Goal: Check status: Check status

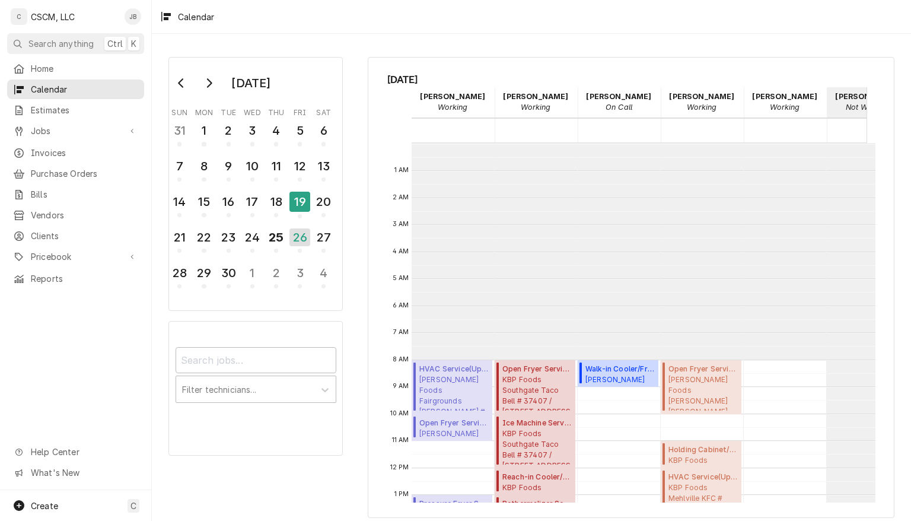
scroll to position [216, 0]
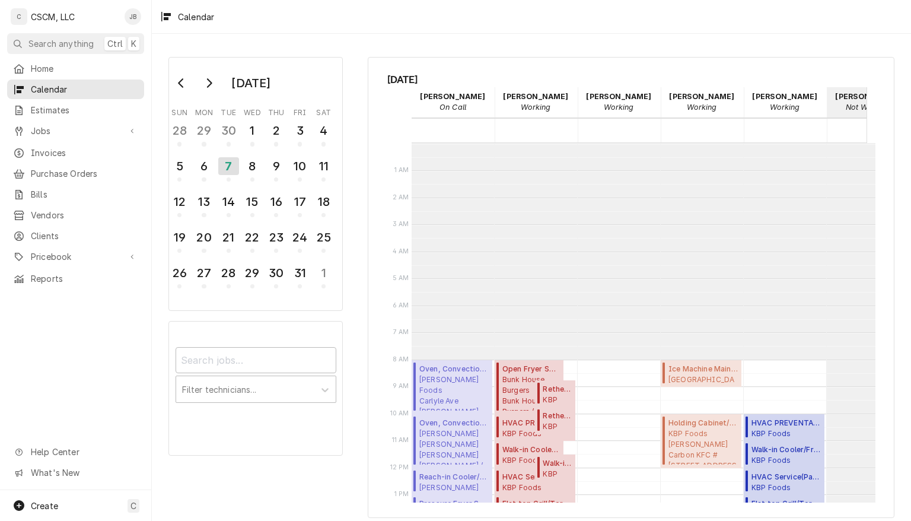
scroll to position [216, 0]
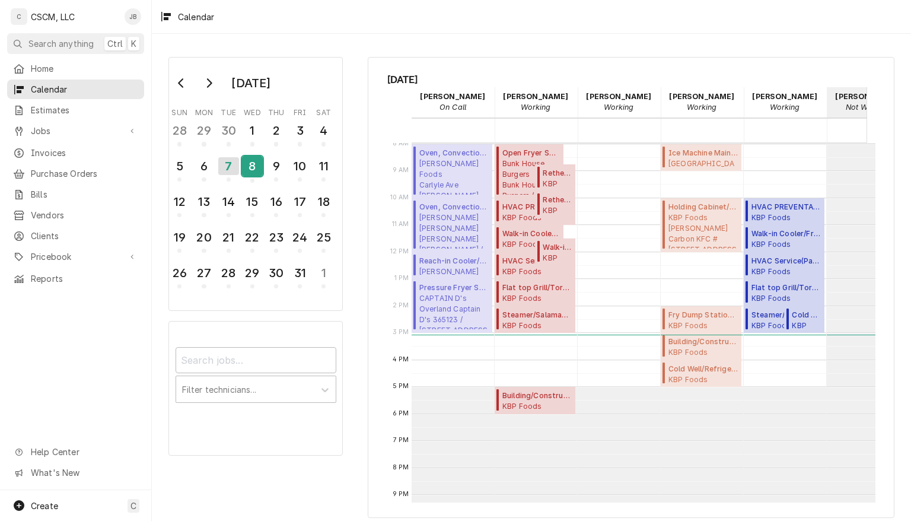
click at [252, 160] on div "8" at bounding box center [252, 166] width 21 height 20
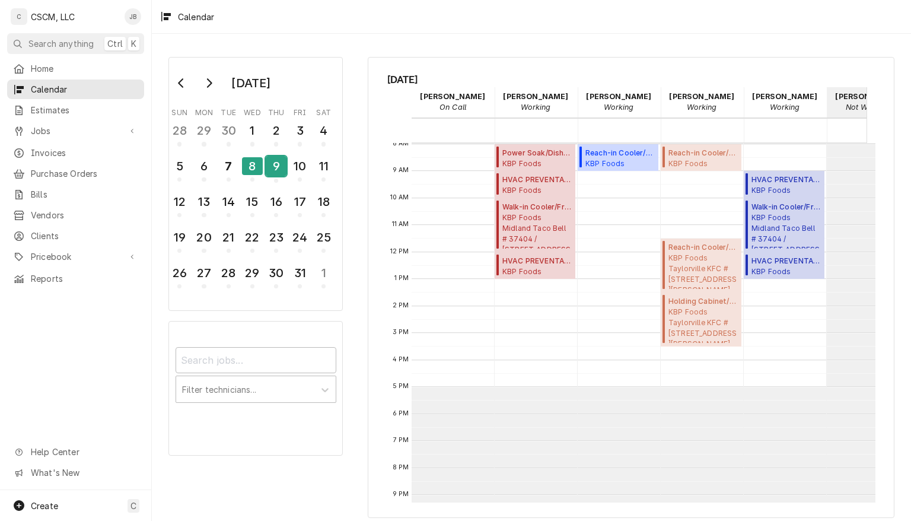
click at [270, 167] on div "9" at bounding box center [276, 166] width 21 height 20
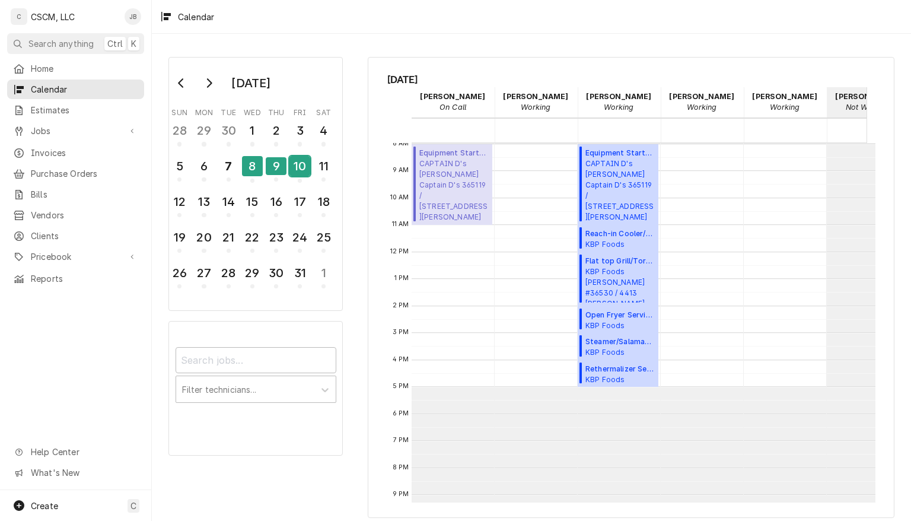
click at [301, 170] on div "10" at bounding box center [299, 166] width 21 height 20
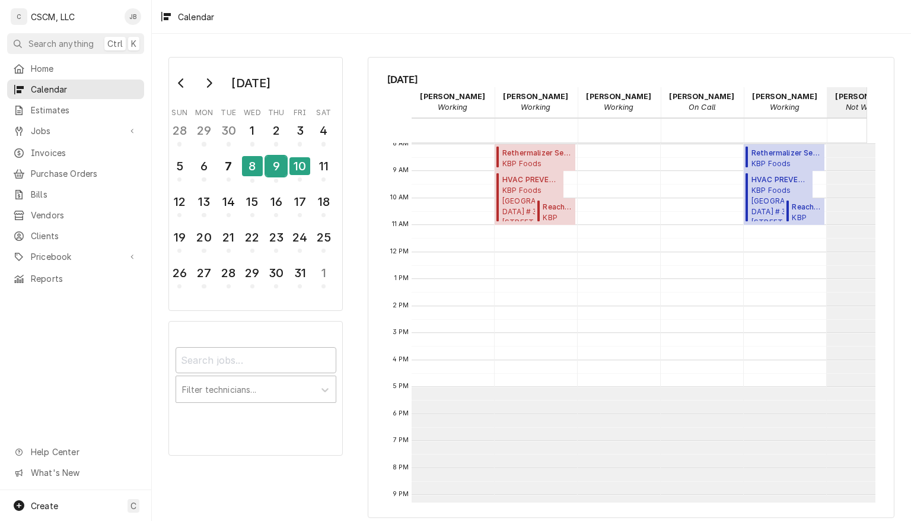
click at [273, 162] on div "9" at bounding box center [276, 166] width 21 height 20
